Goal: Transaction & Acquisition: Purchase product/service

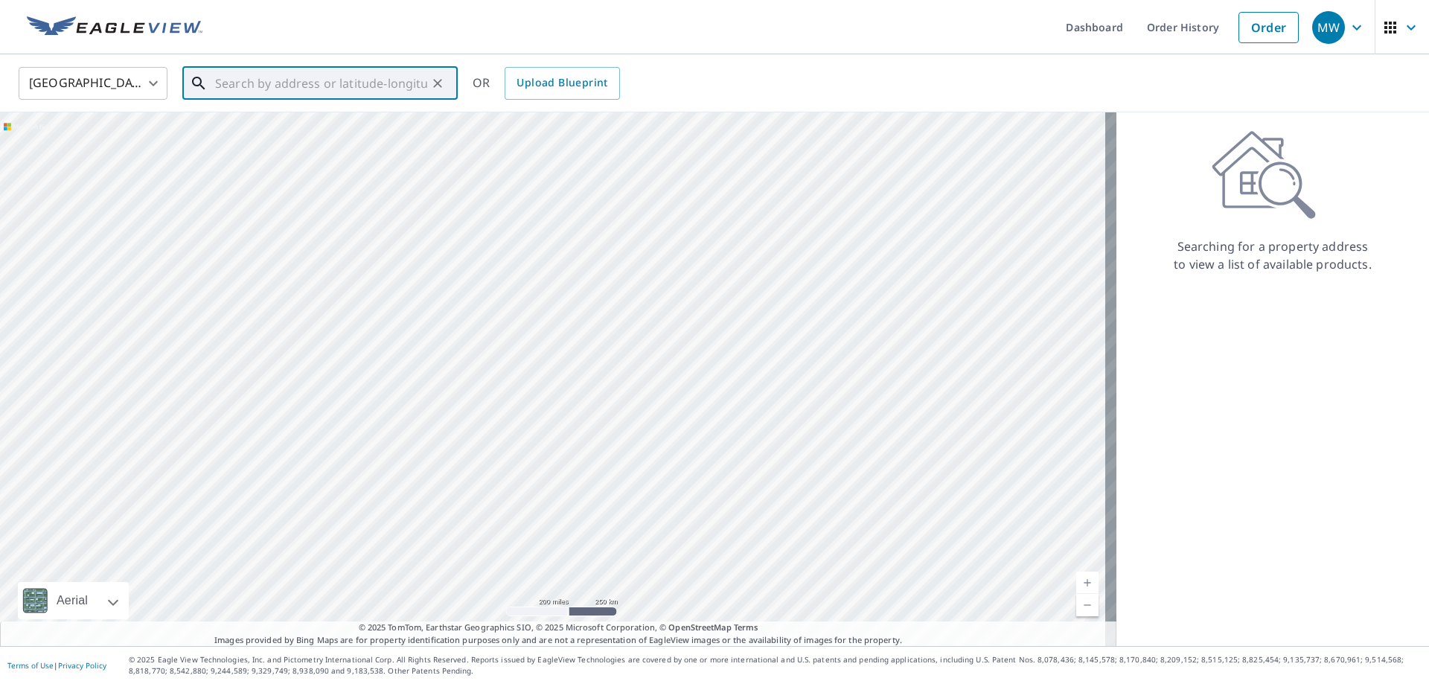
click at [267, 92] on input "text" at bounding box center [321, 83] width 212 height 42
click at [277, 138] on p "[GEOGRAPHIC_DATA], [GEOGRAPHIC_DATA] 98591" at bounding box center [329, 150] width 234 height 30
type input "[STREET_ADDRESS][PERSON_NAME]"
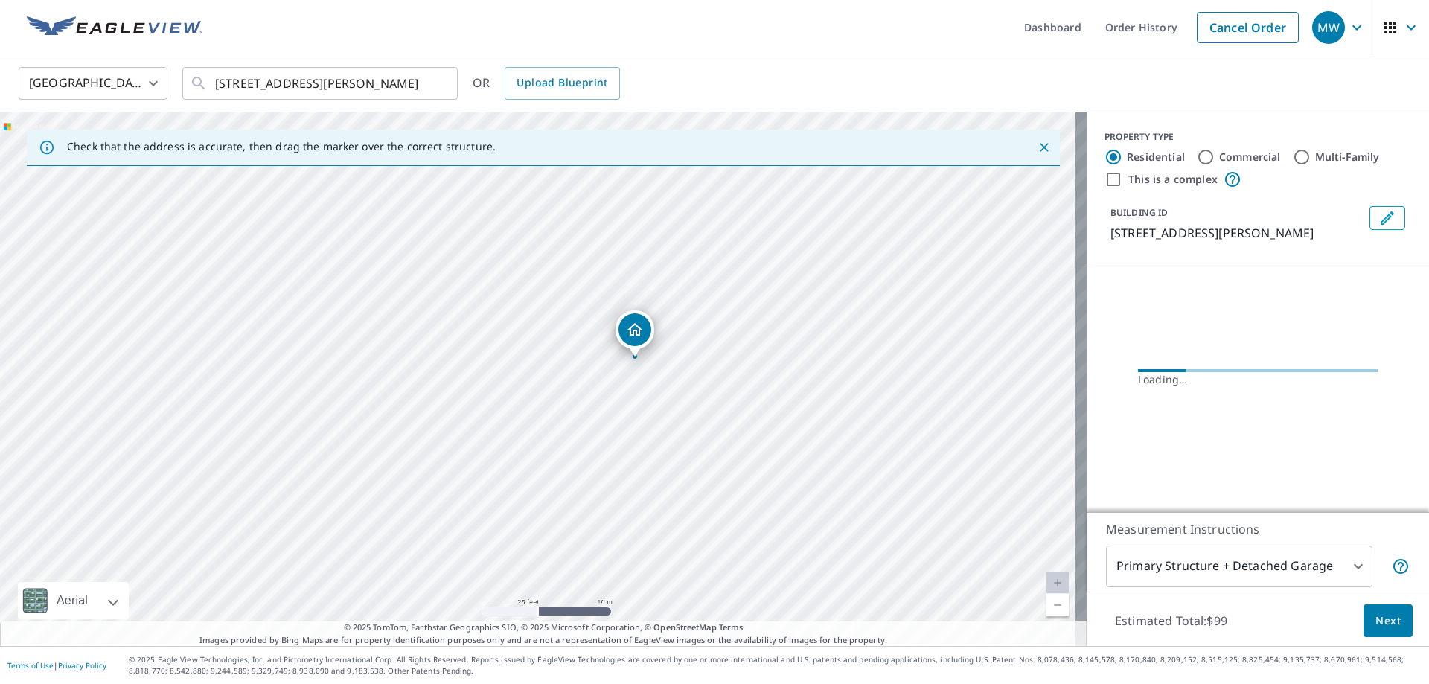
drag, startPoint x: 814, startPoint y: 283, endPoint x: 552, endPoint y: 713, distance: 503.5
click at [552, 683] on html "MW MW Dashboard Order History Cancel Order MW [GEOGRAPHIC_DATA] [GEOGRAPHIC_DAT…" at bounding box center [714, 342] width 1429 height 684
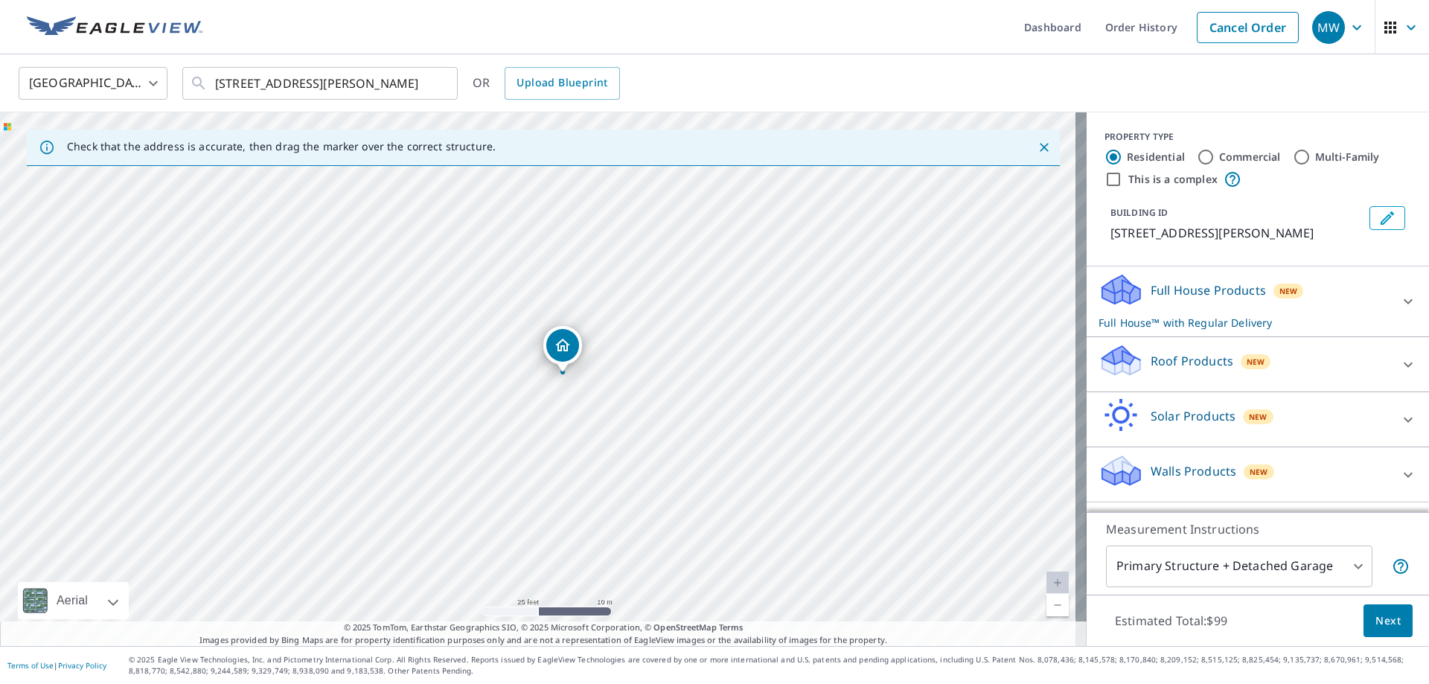
click at [687, 559] on div "[STREET_ADDRESS][PERSON_NAME]" at bounding box center [543, 378] width 1086 height 533
click at [1321, 286] on div "Full House Products New Full House™ with Regular Delivery" at bounding box center [1244, 301] width 292 height 58
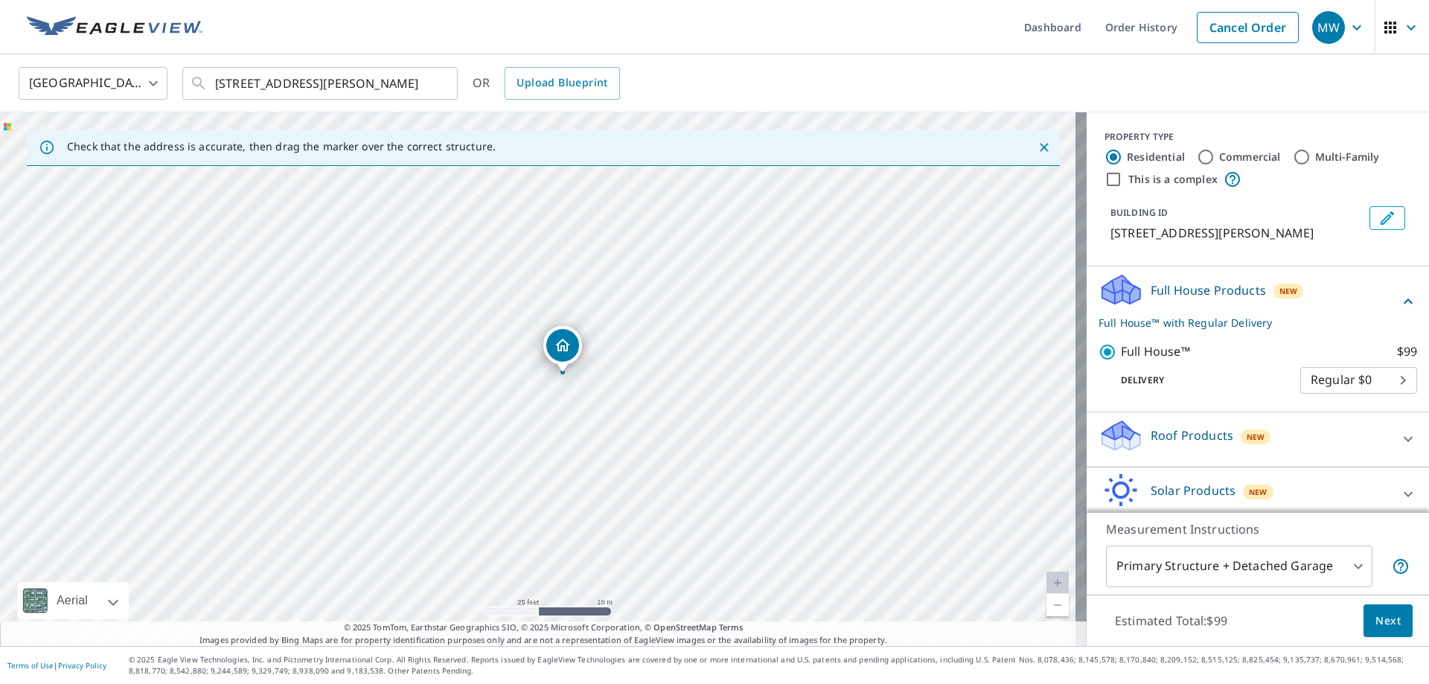
click at [1184, 435] on p "Roof Products" at bounding box center [1191, 435] width 83 height 18
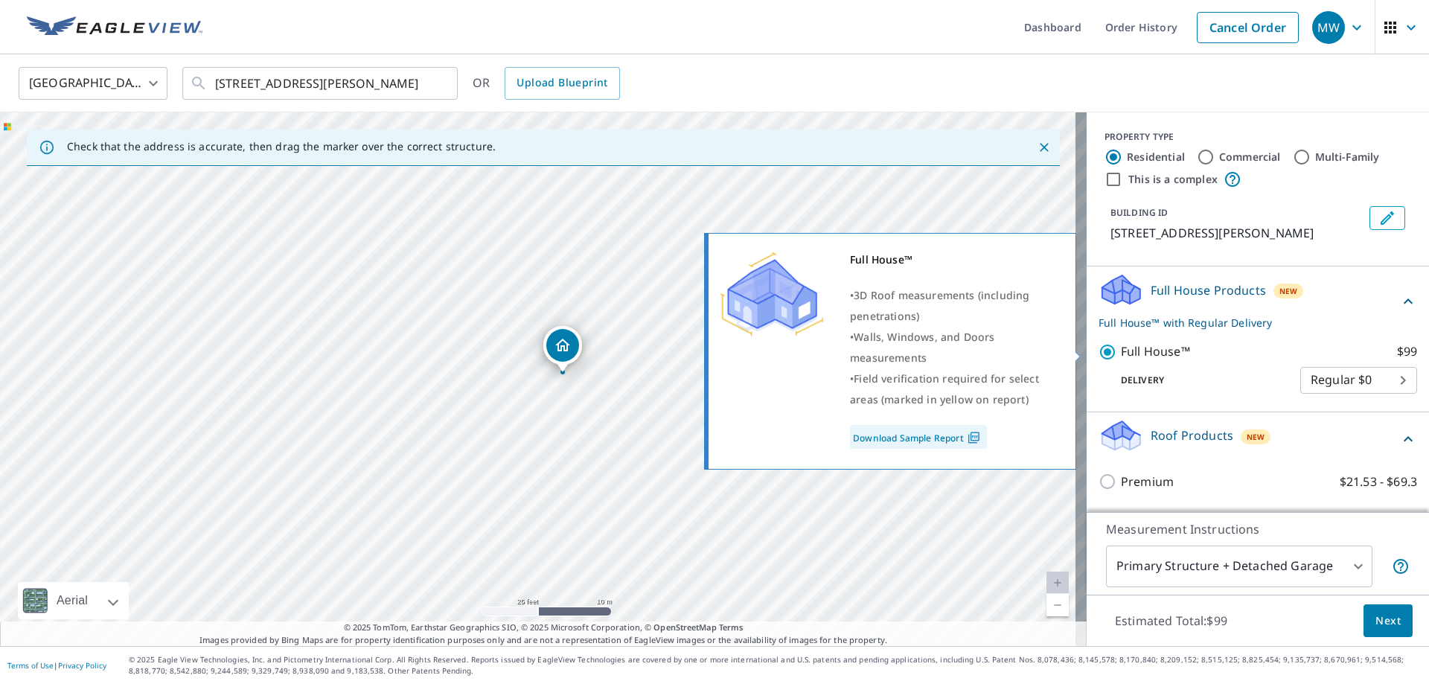
click at [1120, 354] on p "Full House™" at bounding box center [1154, 351] width 69 height 19
click at [1118, 354] on input "Full House™ $99" at bounding box center [1109, 352] width 22 height 18
checkbox input "false"
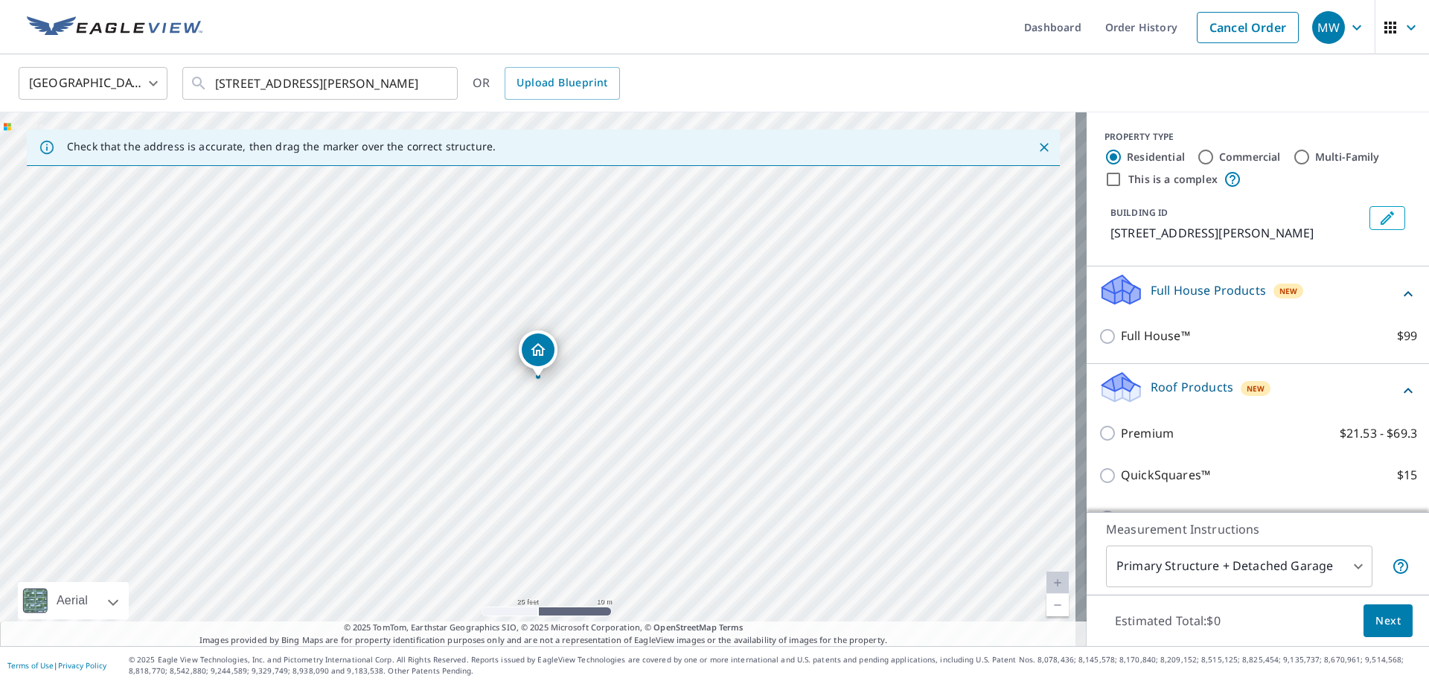
scroll to position [186, 0]
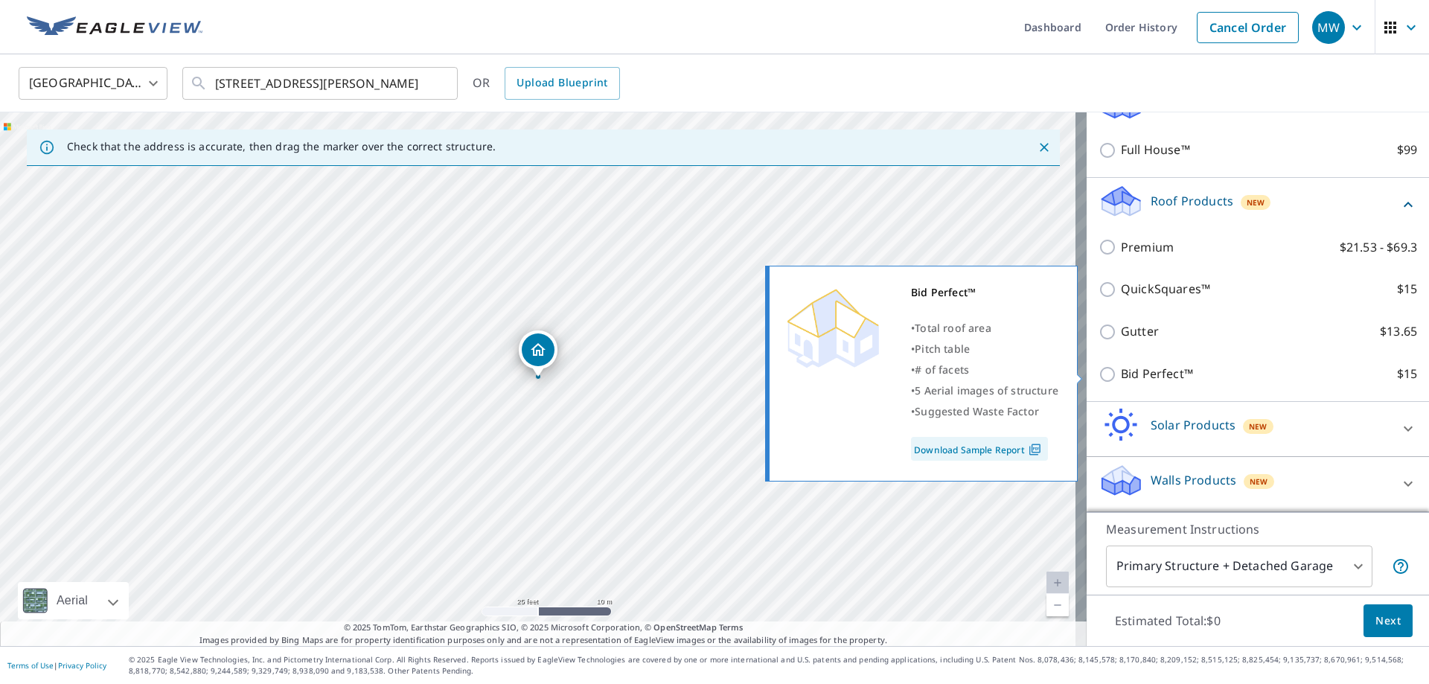
click at [1148, 373] on p "Bid Perfect™" at bounding box center [1156, 374] width 72 height 19
click at [1120, 373] on input "Bid Perfect™ $15" at bounding box center [1109, 374] width 22 height 18
checkbox input "true"
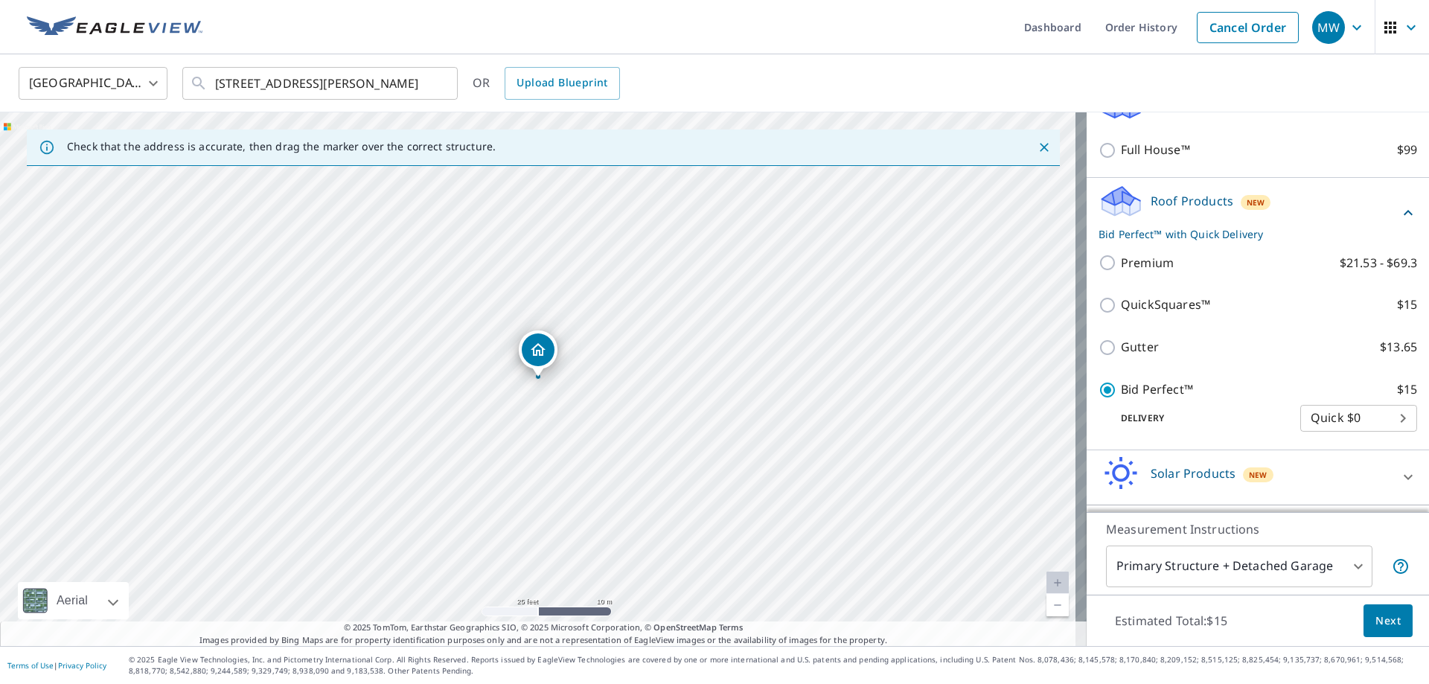
click at [1382, 626] on span "Next" at bounding box center [1387, 621] width 25 height 19
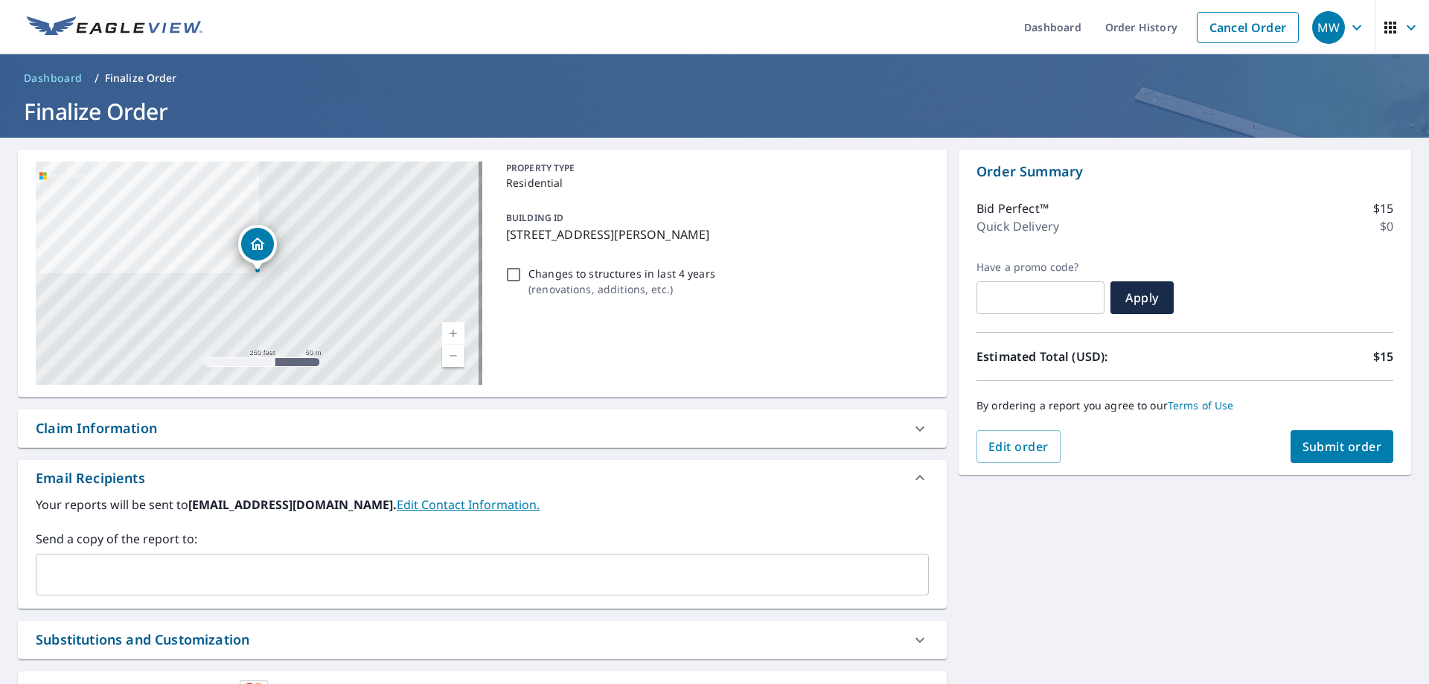
click at [401, 568] on input "text" at bounding box center [470, 574] width 857 height 28
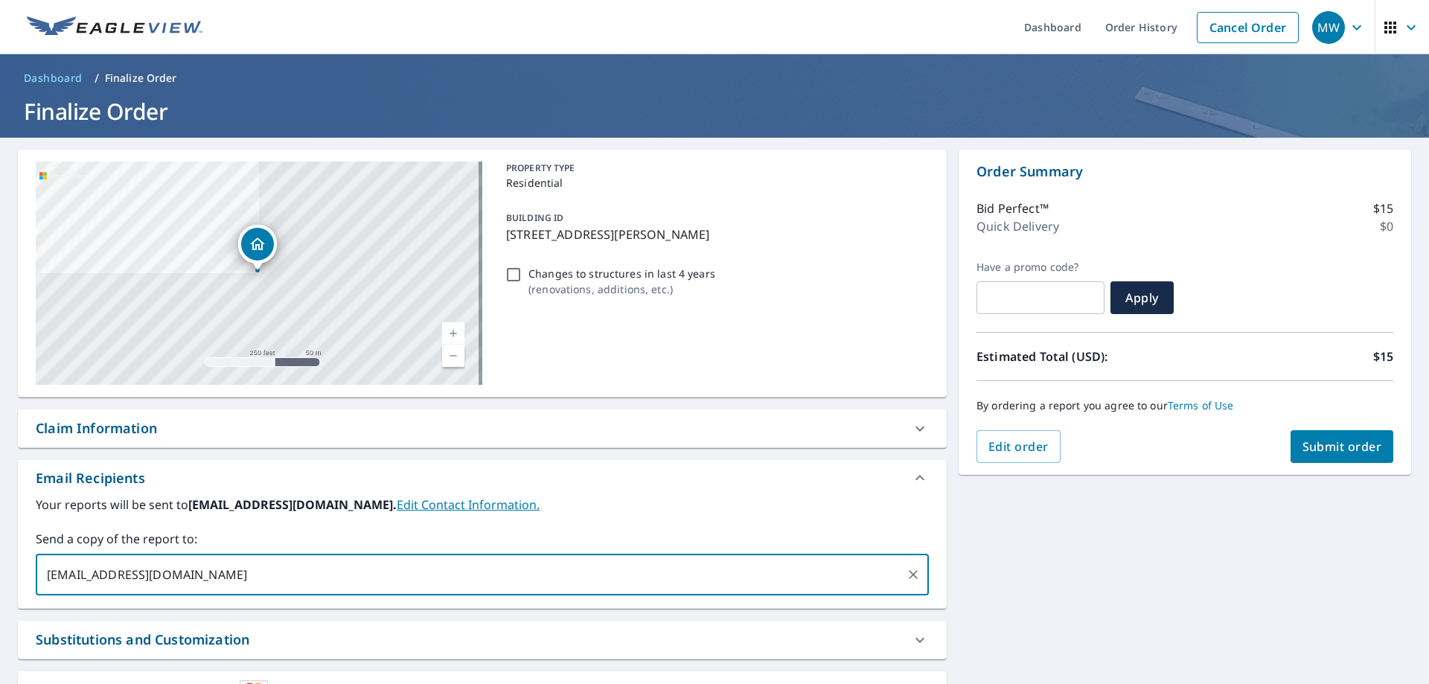
type input "[EMAIL_ADDRESS][DOMAIN_NAME]"
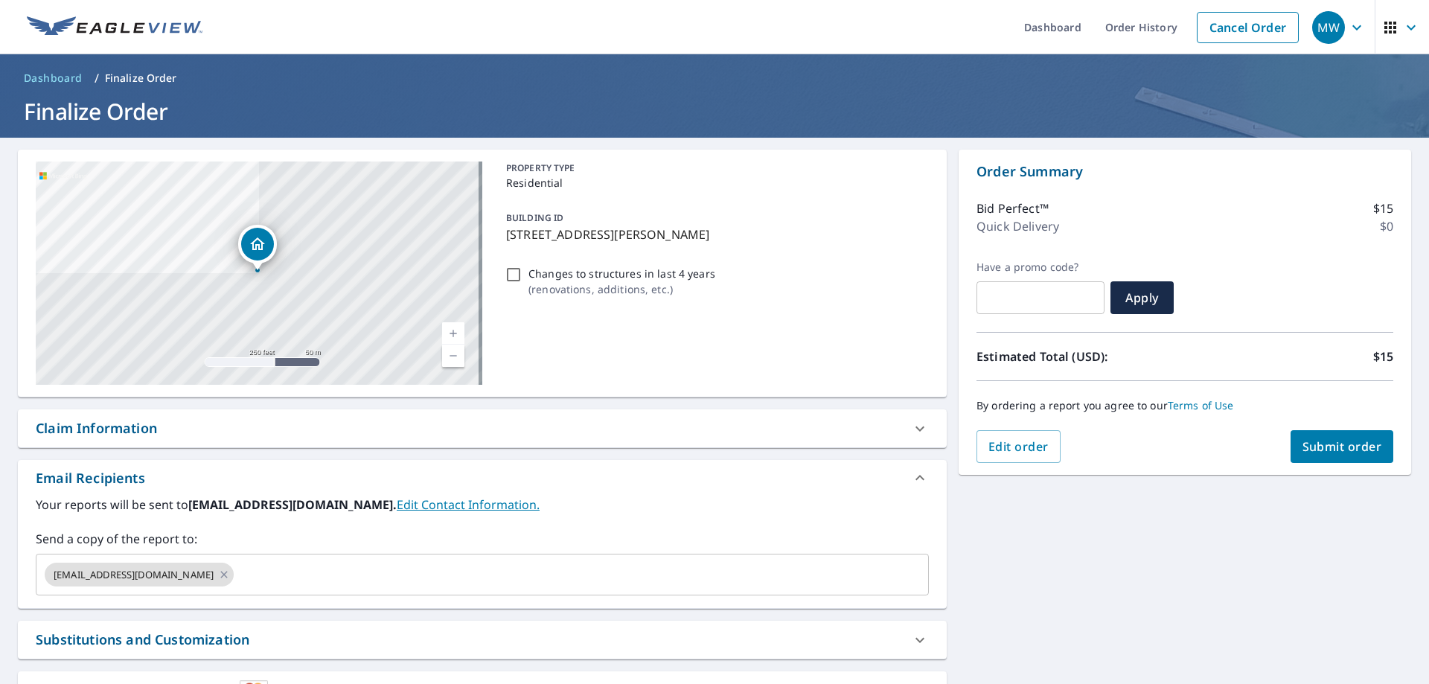
click at [1000, 507] on div "[STREET_ADDRESS][PERSON_NAME] Aerial Road A standard road map Aerial A detailed…" at bounding box center [714, 453] width 1429 height 630
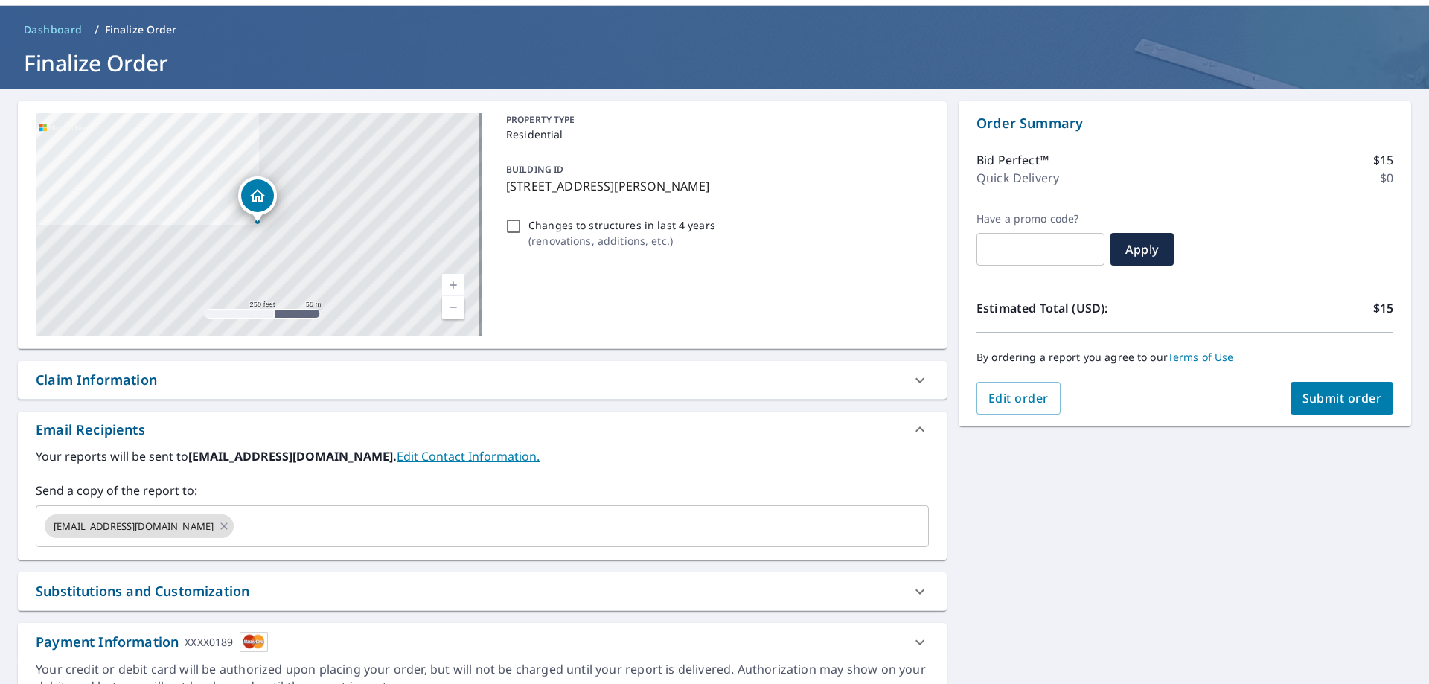
scroll to position [122, 0]
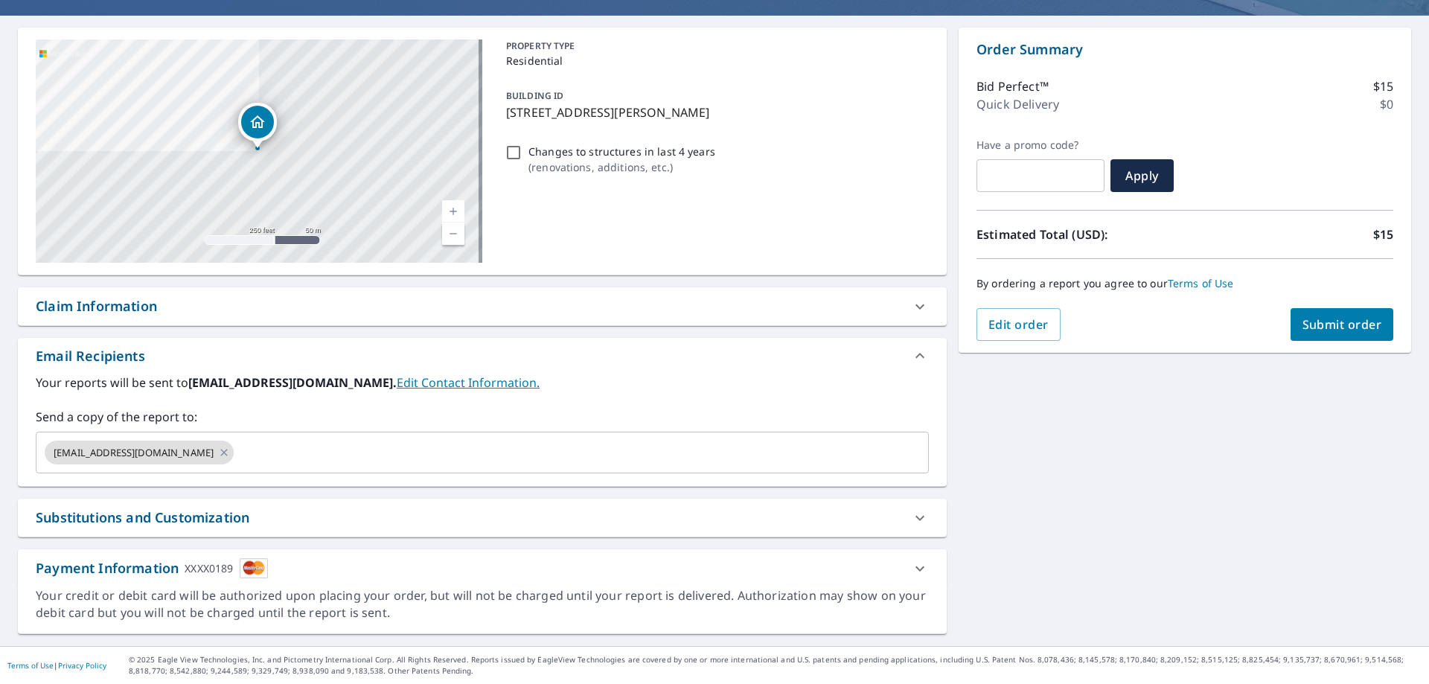
click at [1319, 323] on span "Submit order" at bounding box center [1342, 324] width 80 height 16
checkbox input "true"
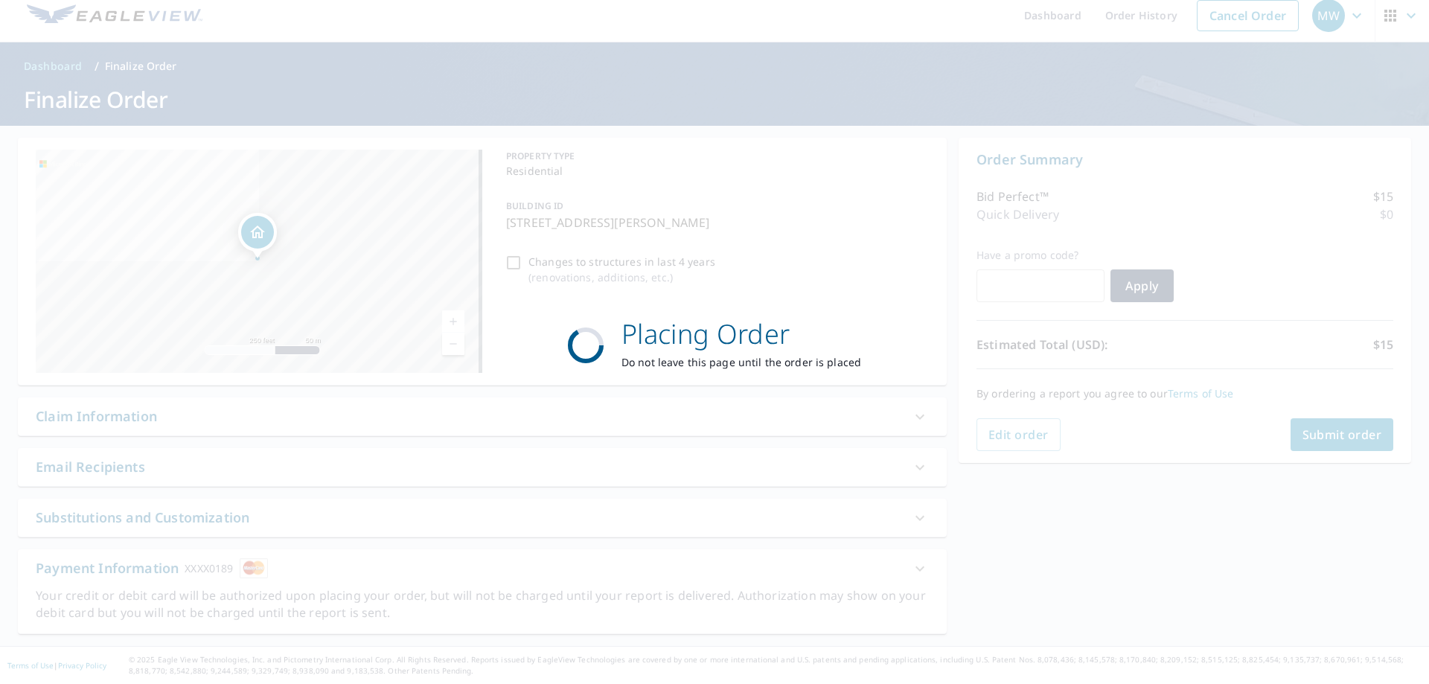
scroll to position [12, 0]
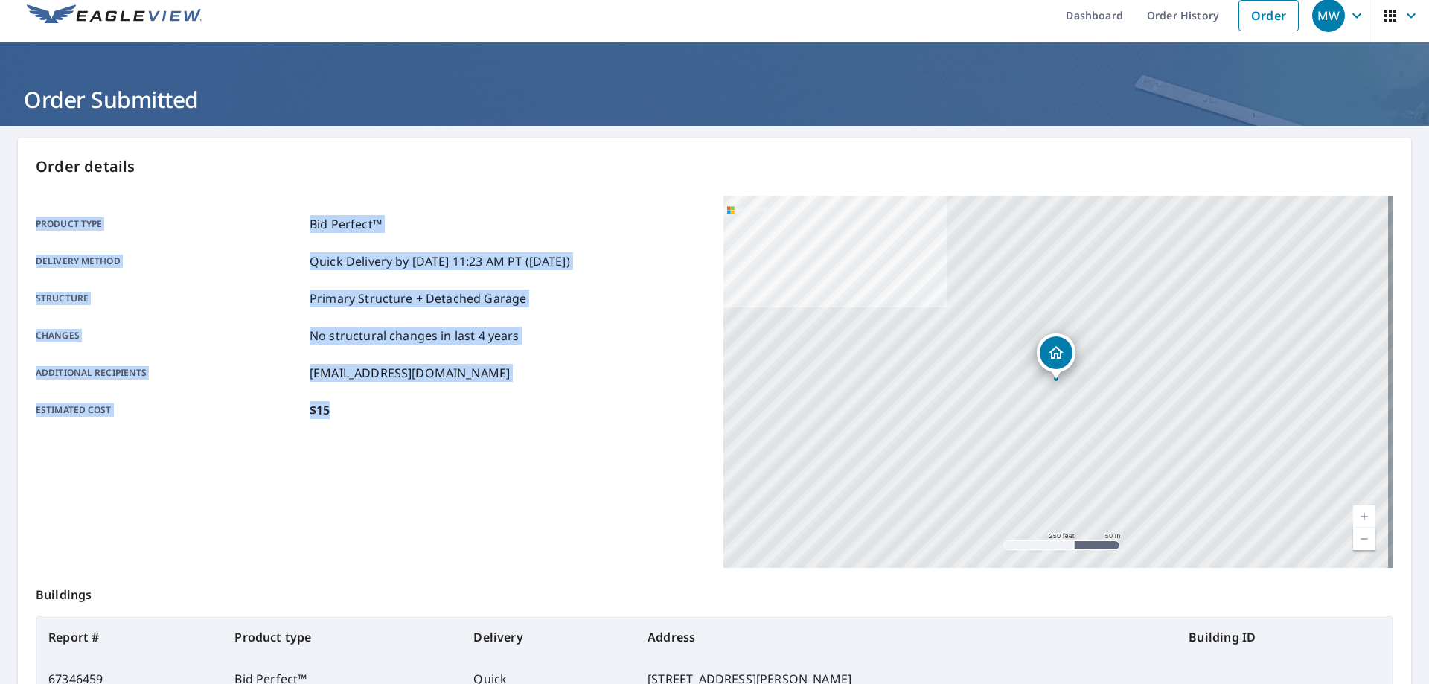
drag, startPoint x: 433, startPoint y: 437, endPoint x: 0, endPoint y: 190, distance: 498.9
click at [0, 190] on main "Order details Product type Bid Perfect™ Delivery method Quick Delivery by [DATE…" at bounding box center [714, 476] width 1429 height 700
click at [127, 196] on div "Product type Bid Perfect™ Delivery method Quick Delivery by [DATE] 11:23 AM PT …" at bounding box center [371, 317] width 670 height 243
drag, startPoint x: 32, startPoint y: 167, endPoint x: 440, endPoint y: 458, distance: 501.5
click at [440, 458] on div "Order details Product type Bid Perfect™ Delivery method Quick Delivery by [DATE…" at bounding box center [714, 476] width 1393 height 676
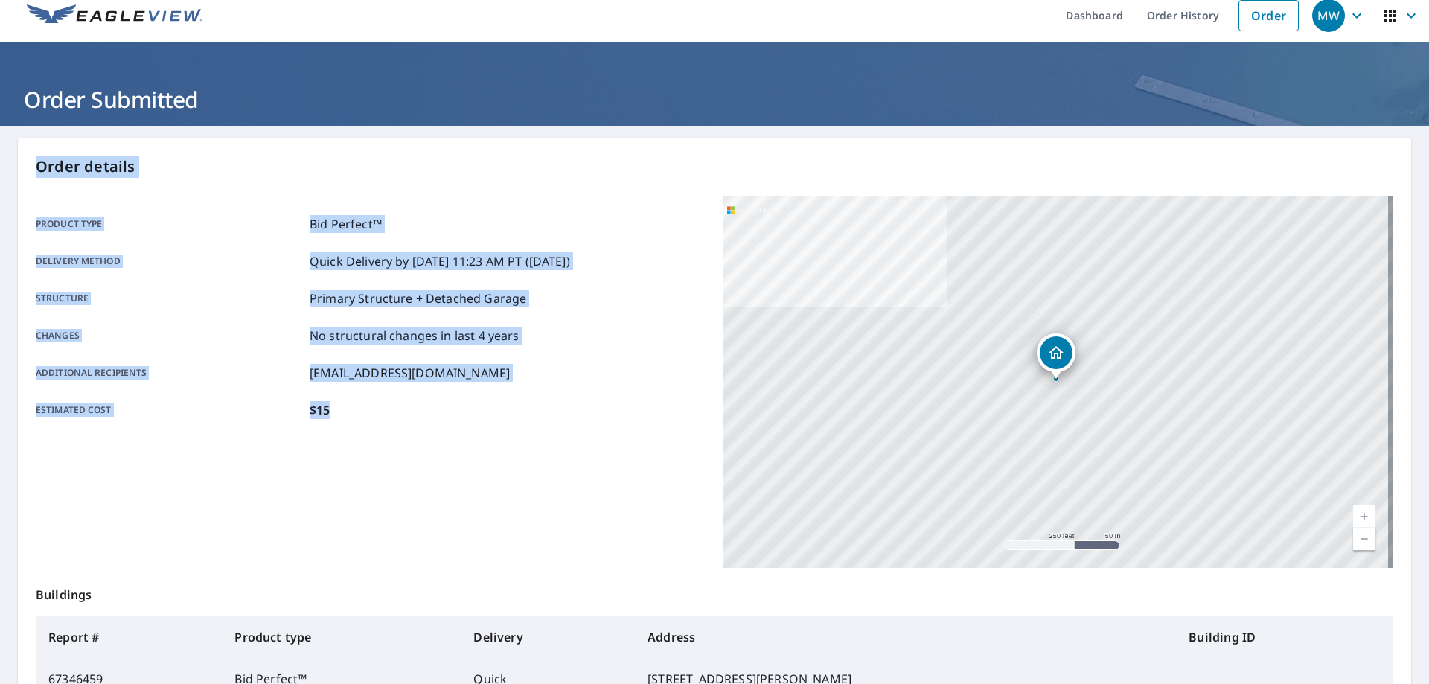
click at [440, 459] on div "Product type Bid Perfect™ Delivery method Quick Delivery by [DATE] 11:23 AM PT …" at bounding box center [371, 382] width 670 height 372
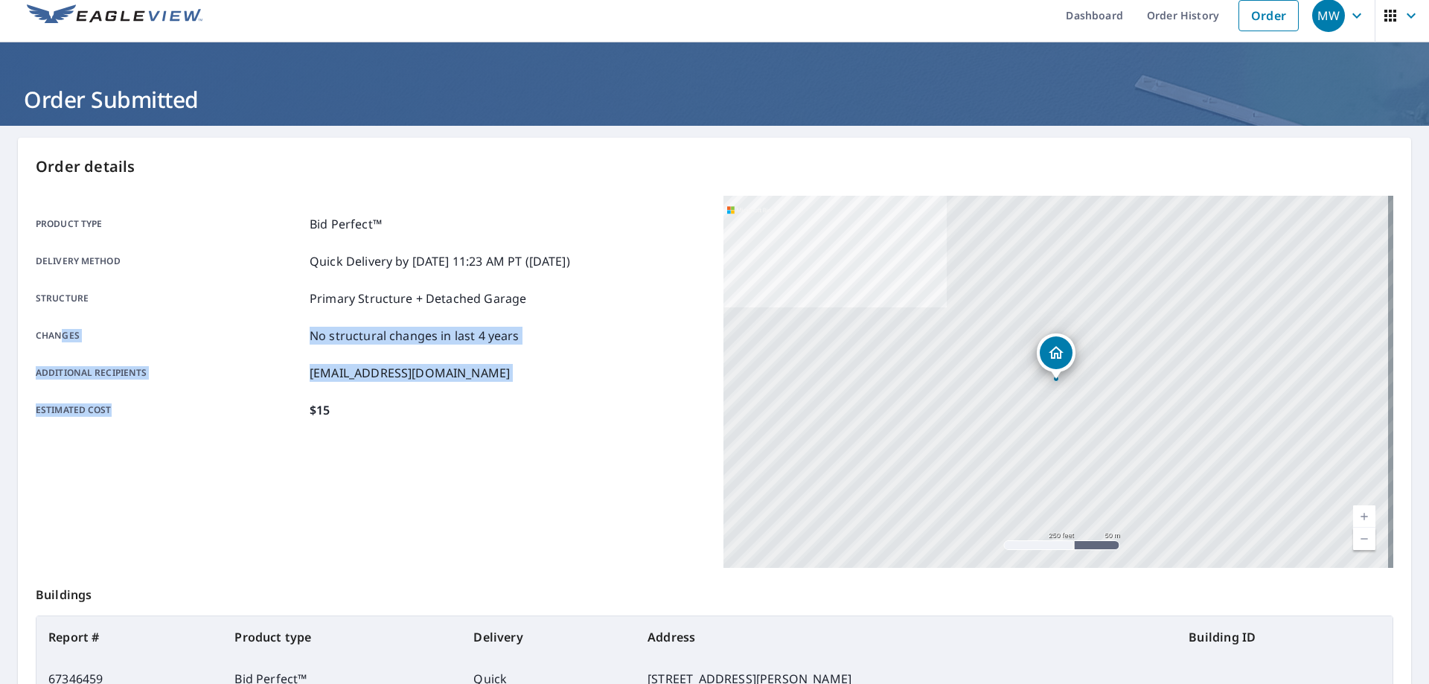
drag, startPoint x: 250, startPoint y: 435, endPoint x: 60, endPoint y: 344, distance: 210.3
click at [63, 348] on div "Product type Bid Perfect™ Delivery method Quick Delivery by [DATE] 11:23 AM PT …" at bounding box center [371, 317] width 670 height 243
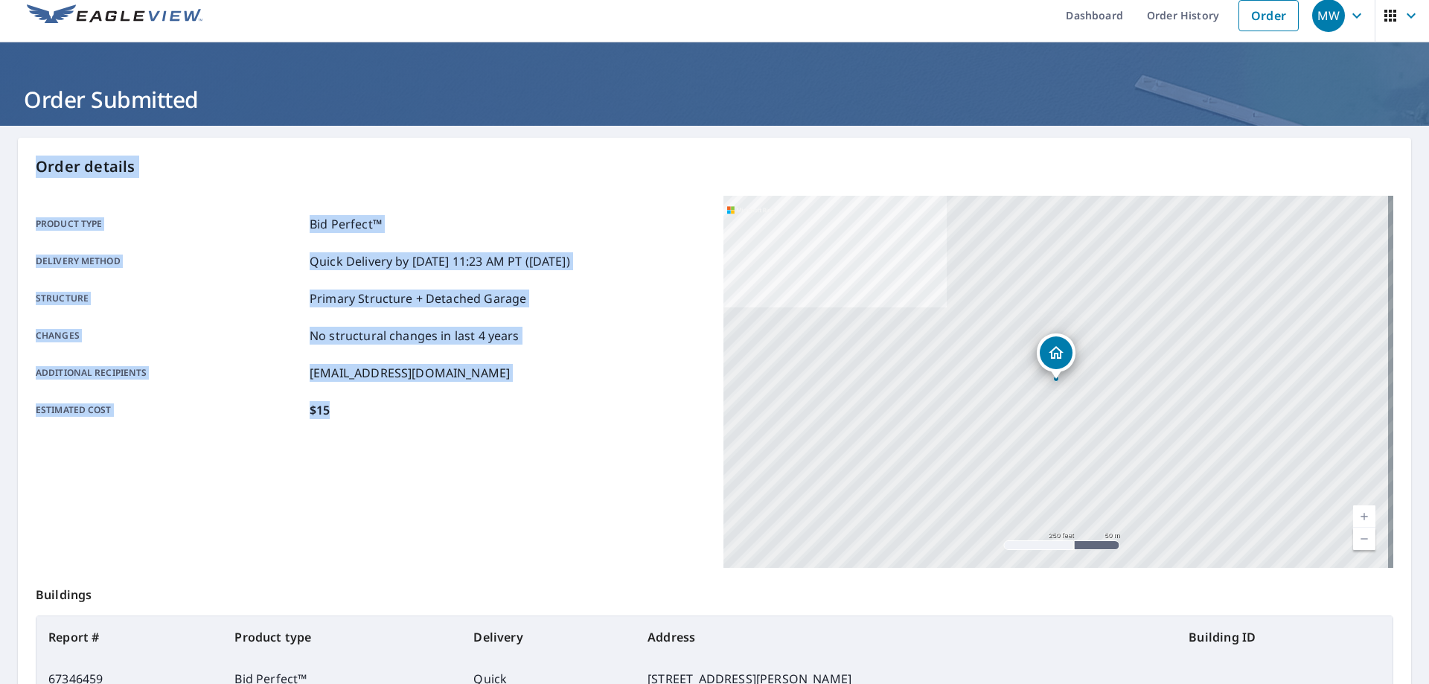
drag, startPoint x: 34, startPoint y: 167, endPoint x: 379, endPoint y: 438, distance: 438.8
click at [374, 440] on div "Order details Product type Bid Perfect™ Delivery method Quick Delivery by [DATE…" at bounding box center [714, 476] width 1393 height 676
click at [459, 397] on div "Product type Bid Perfect™ Delivery method Quick Delivery by [DATE] 11:23 AM PT …" at bounding box center [371, 317] width 670 height 204
drag, startPoint x: 416, startPoint y: 421, endPoint x: 45, endPoint y: 164, distance: 451.2
click at [45, 164] on div "Order details Product type Bid Perfect™ Delivery method Quick Delivery by [DATE…" at bounding box center [714, 476] width 1393 height 676
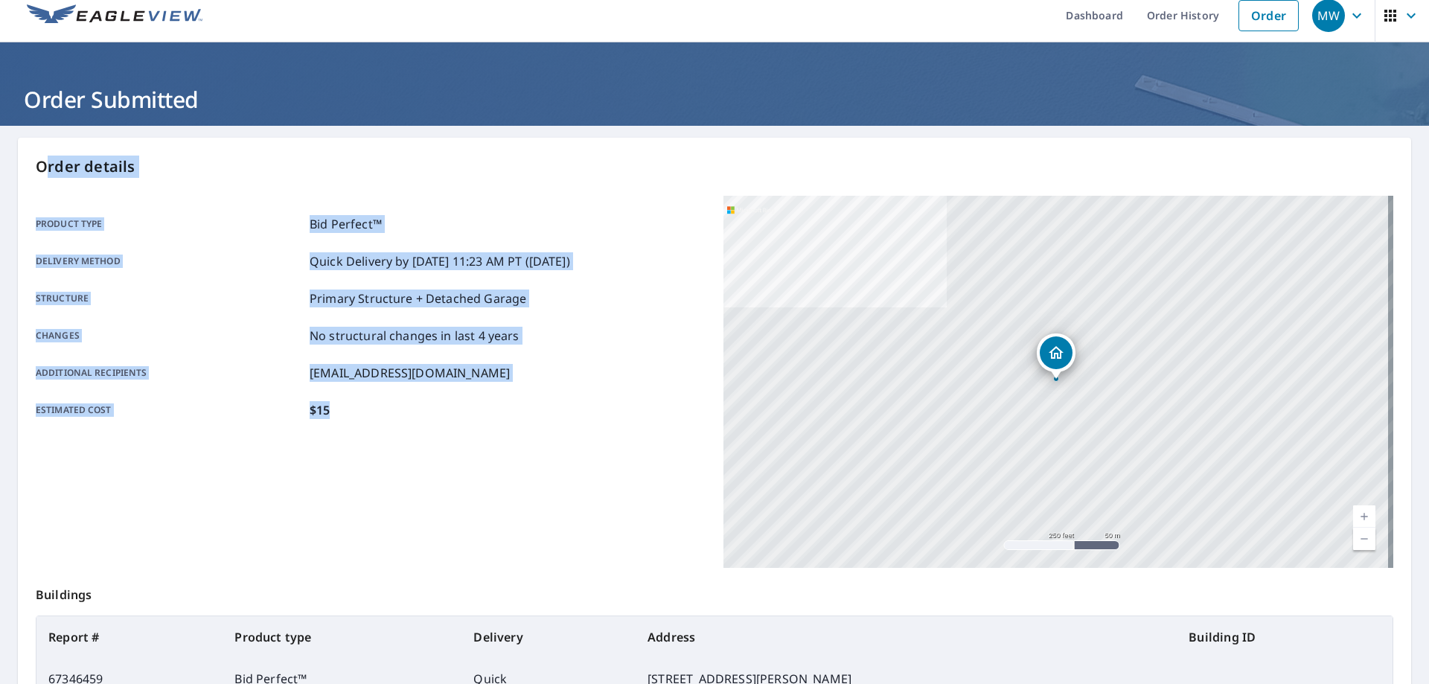
click at [435, 501] on div "Product type Bid Perfect™ Delivery method Quick Delivery by [DATE] 11:23 AM PT …" at bounding box center [371, 382] width 670 height 372
drag, startPoint x: 382, startPoint y: 423, endPoint x: 0, endPoint y: 149, distance: 470.2
click at [0, 149] on main "Order details Product type Bid Perfect™ Delivery method Quick Delivery by [DATE…" at bounding box center [714, 476] width 1429 height 700
click at [407, 480] on div "Product type Bid Perfect™ Delivery method Quick Delivery by [DATE] 11:23 AM PT …" at bounding box center [371, 382] width 670 height 372
